Goal: Check status: Check status

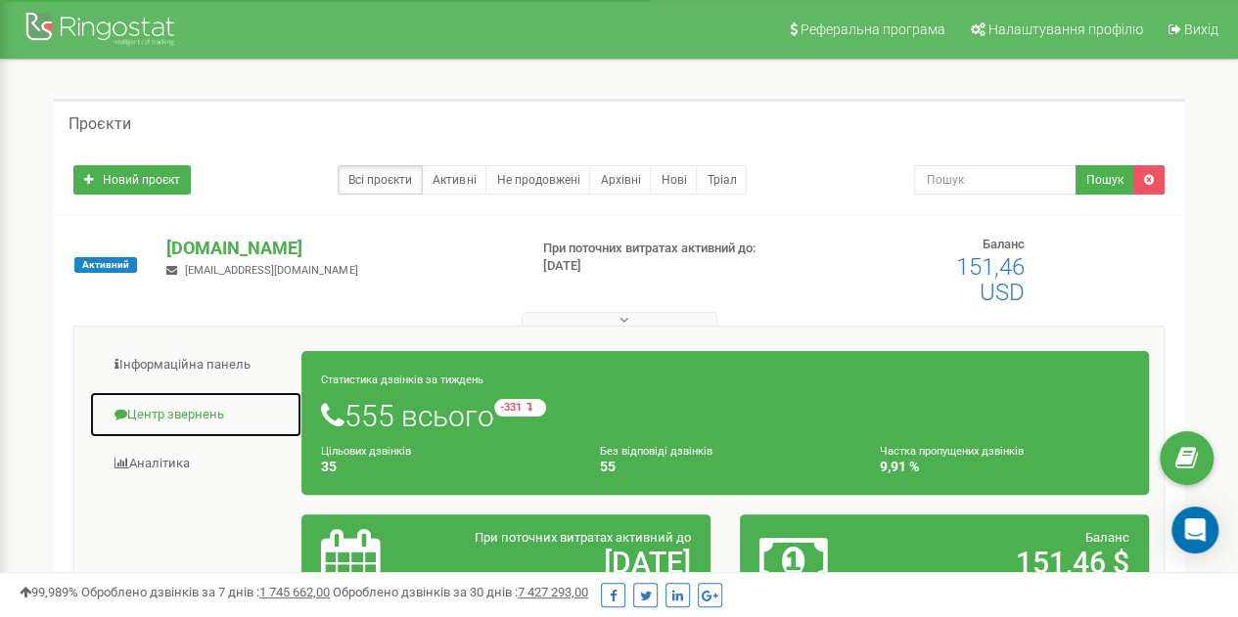
click at [166, 416] on link "Центр звернень" at bounding box center [195, 415] width 213 height 48
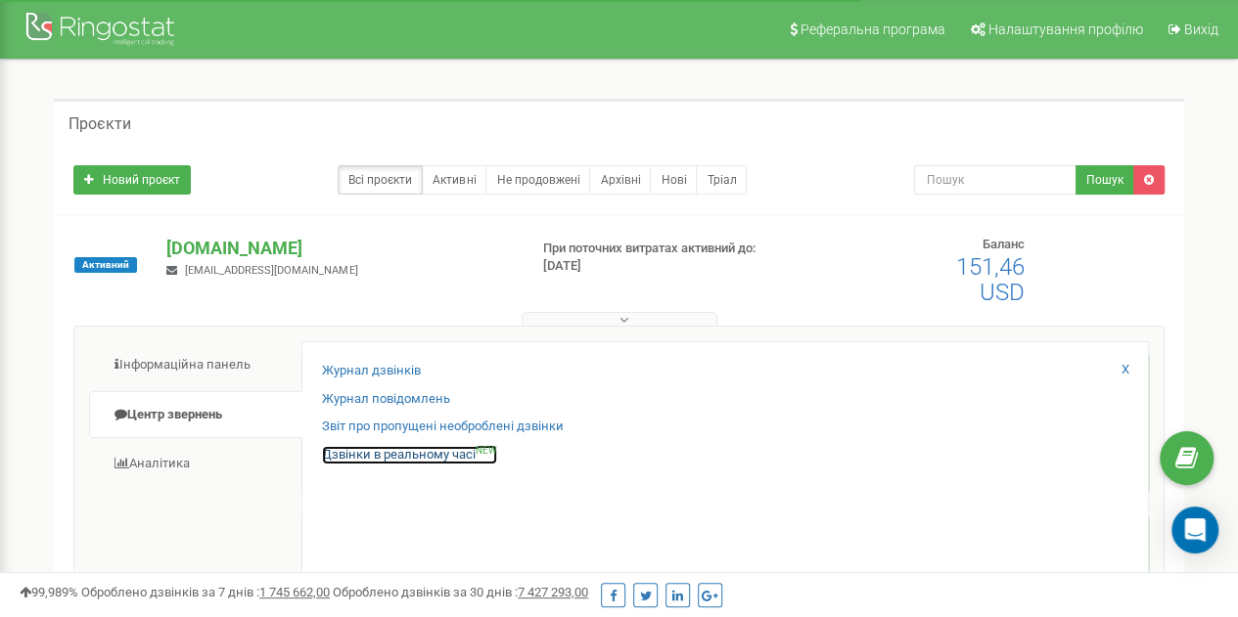
click at [418, 454] on link "Дзвінки в реальному часі NEW" at bounding box center [409, 455] width 175 height 19
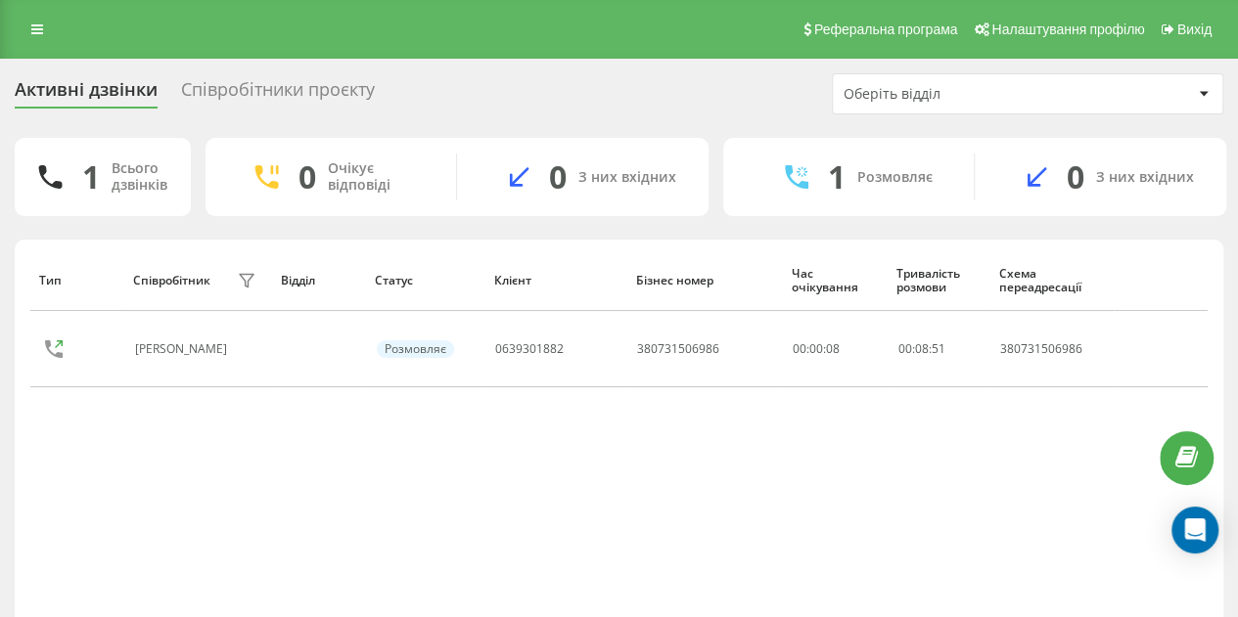
click at [287, 91] on div "Співробітники проєкту" at bounding box center [278, 94] width 194 height 30
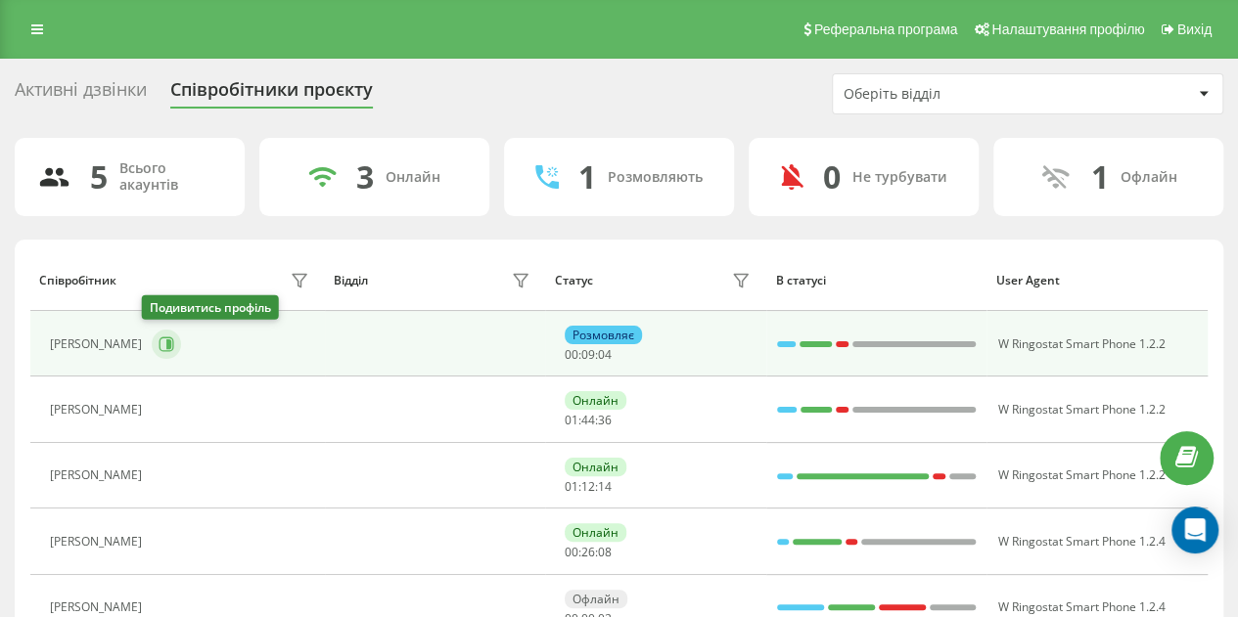
click at [160, 349] on icon at bounding box center [167, 344] width 15 height 15
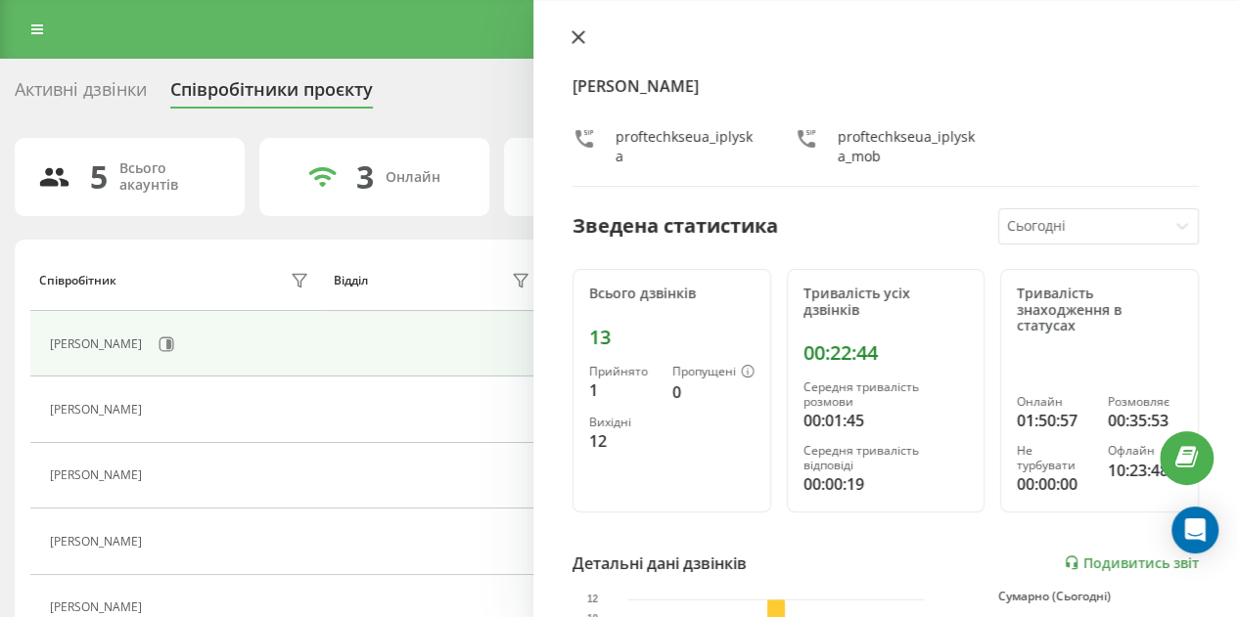
click at [575, 37] on icon at bounding box center [578, 37] width 14 height 14
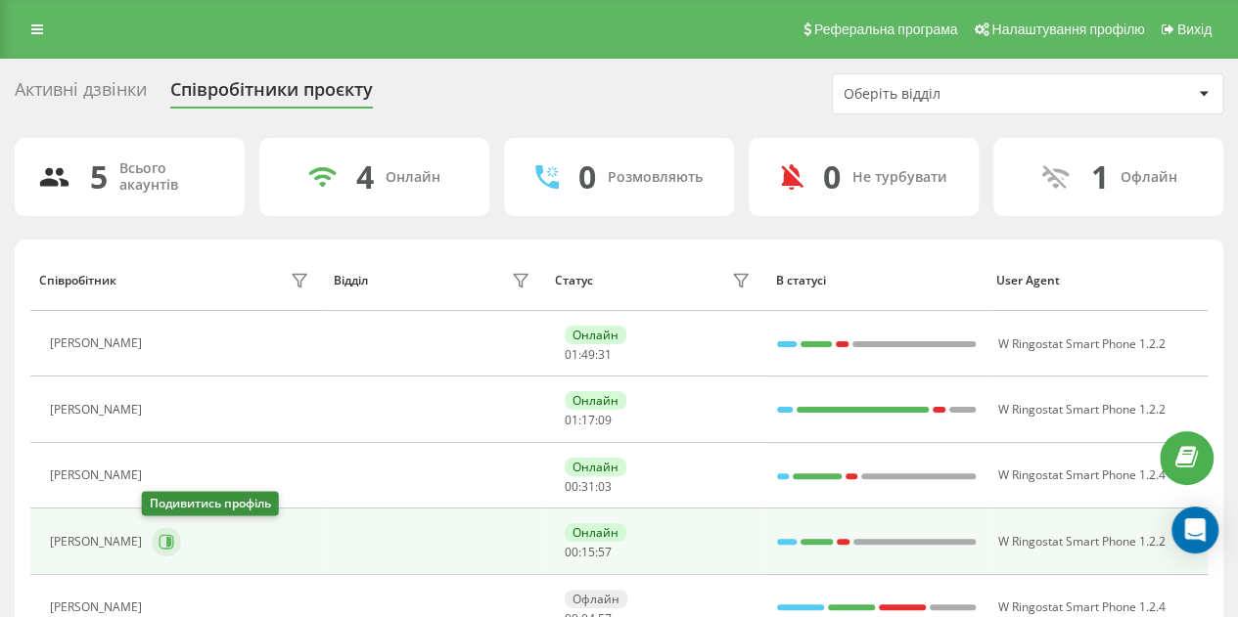
click at [159, 541] on icon at bounding box center [167, 542] width 16 height 16
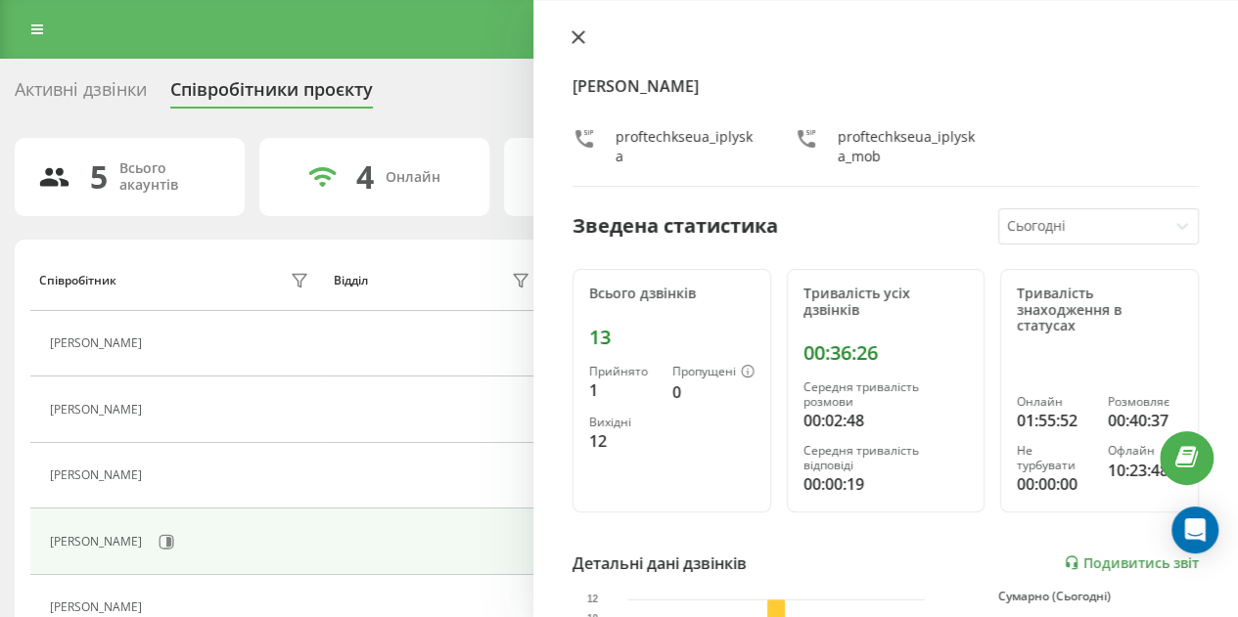
click at [574, 38] on icon at bounding box center [578, 37] width 14 height 14
